Goal: Book appointment/travel/reservation

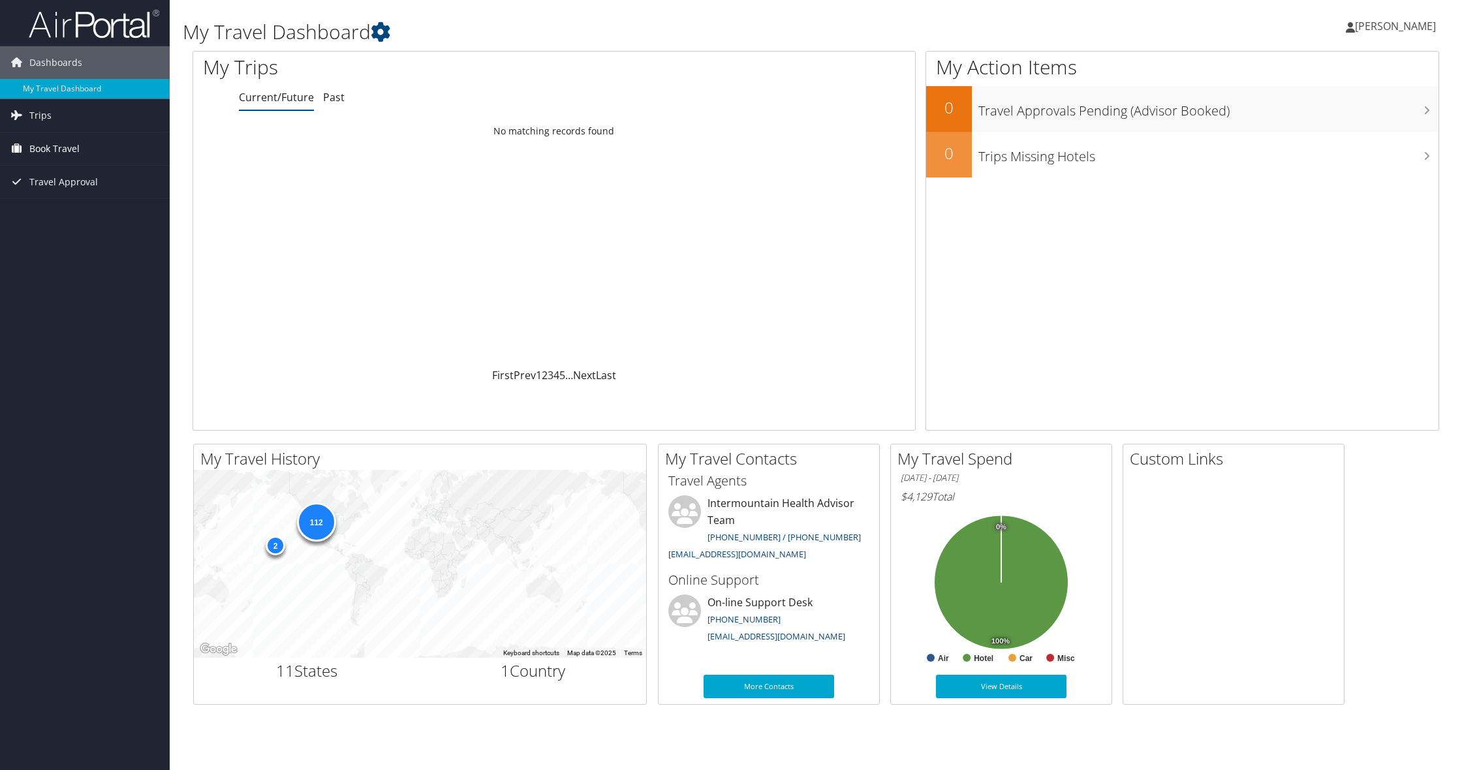
click at [70, 148] on span "Book Travel" at bounding box center [54, 149] width 50 height 33
click at [91, 211] on link "Book/Manage Online Trips" at bounding box center [85, 214] width 170 height 20
